Goal: Task Accomplishment & Management: Complete application form

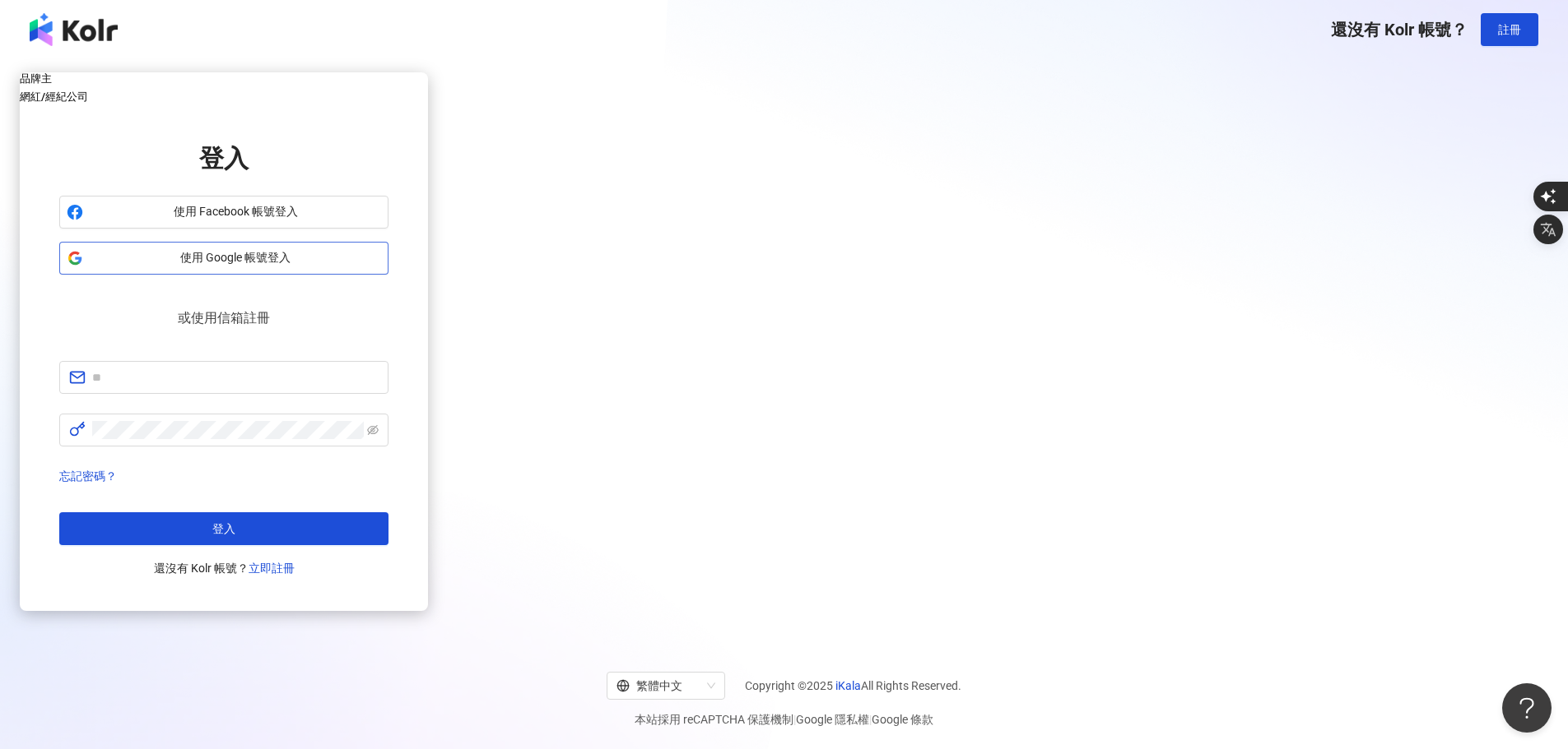
click at [389, 274] on button "使用 Google 帳號登入" at bounding box center [224, 258] width 329 height 33
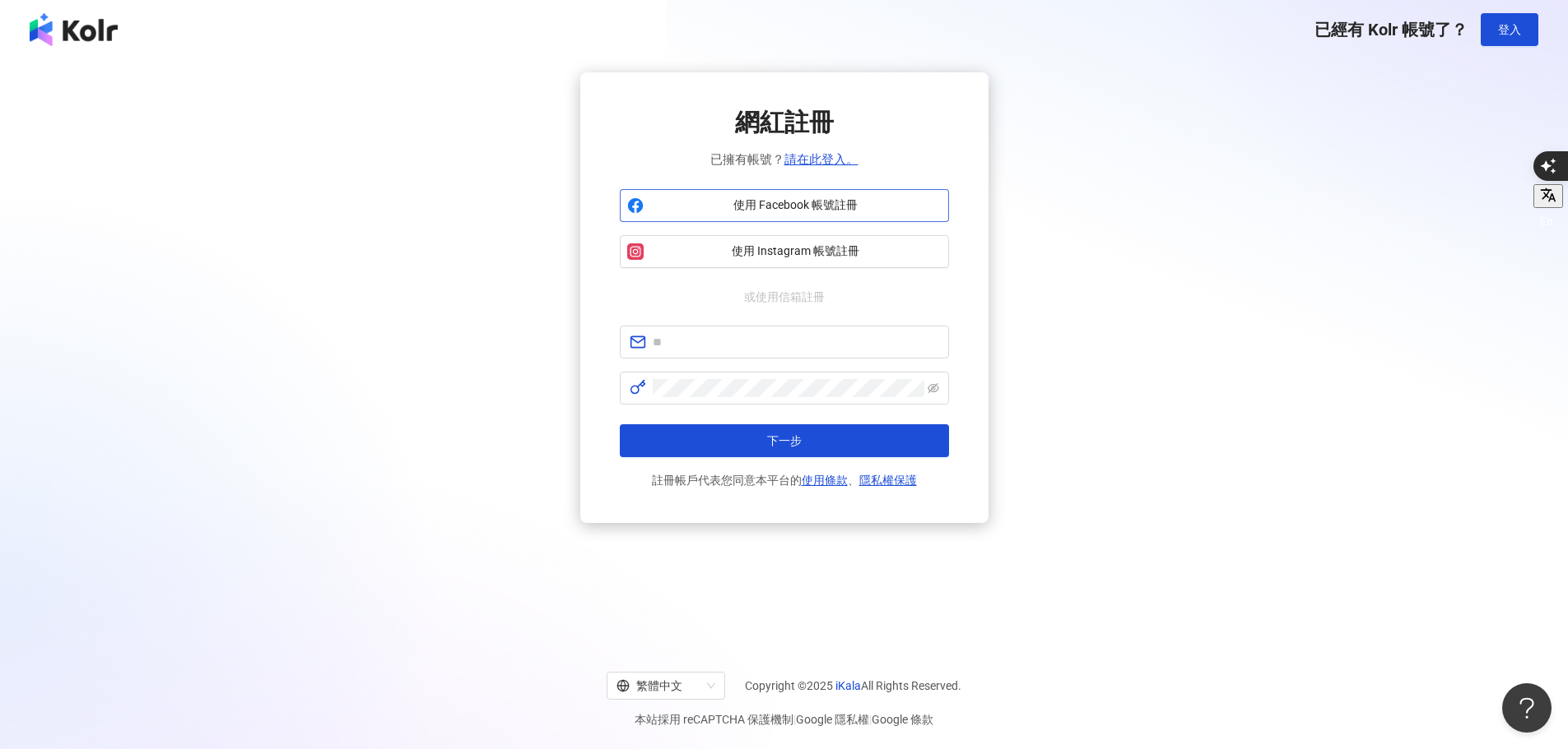
click at [777, 206] on span "使用 Facebook 帳號註冊" at bounding box center [795, 205] width 291 height 16
